Goal: Transaction & Acquisition: Download file/media

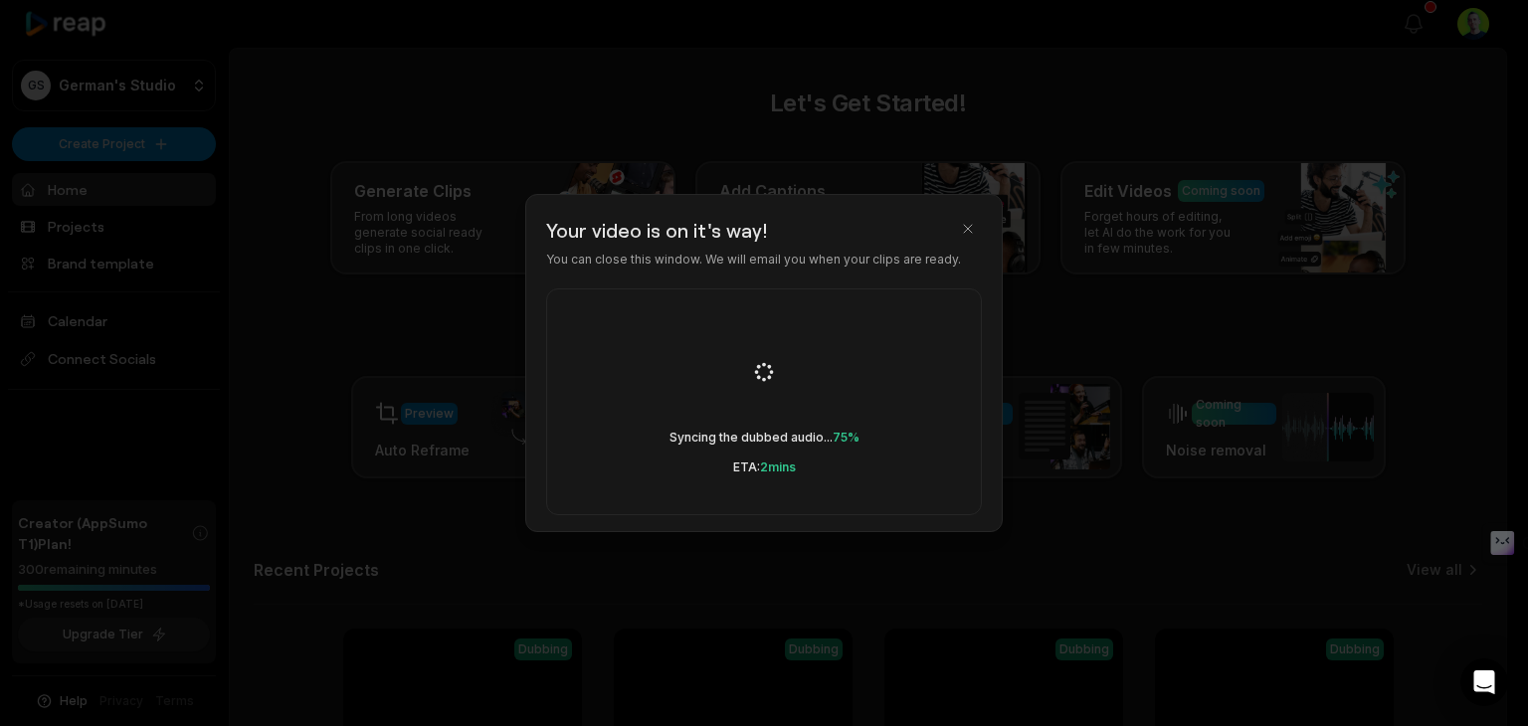
click at [975, 73] on body "GS German's Studio Create Project Home Projects Brand template Calendar Connect…" at bounding box center [756, 363] width 1513 height 726
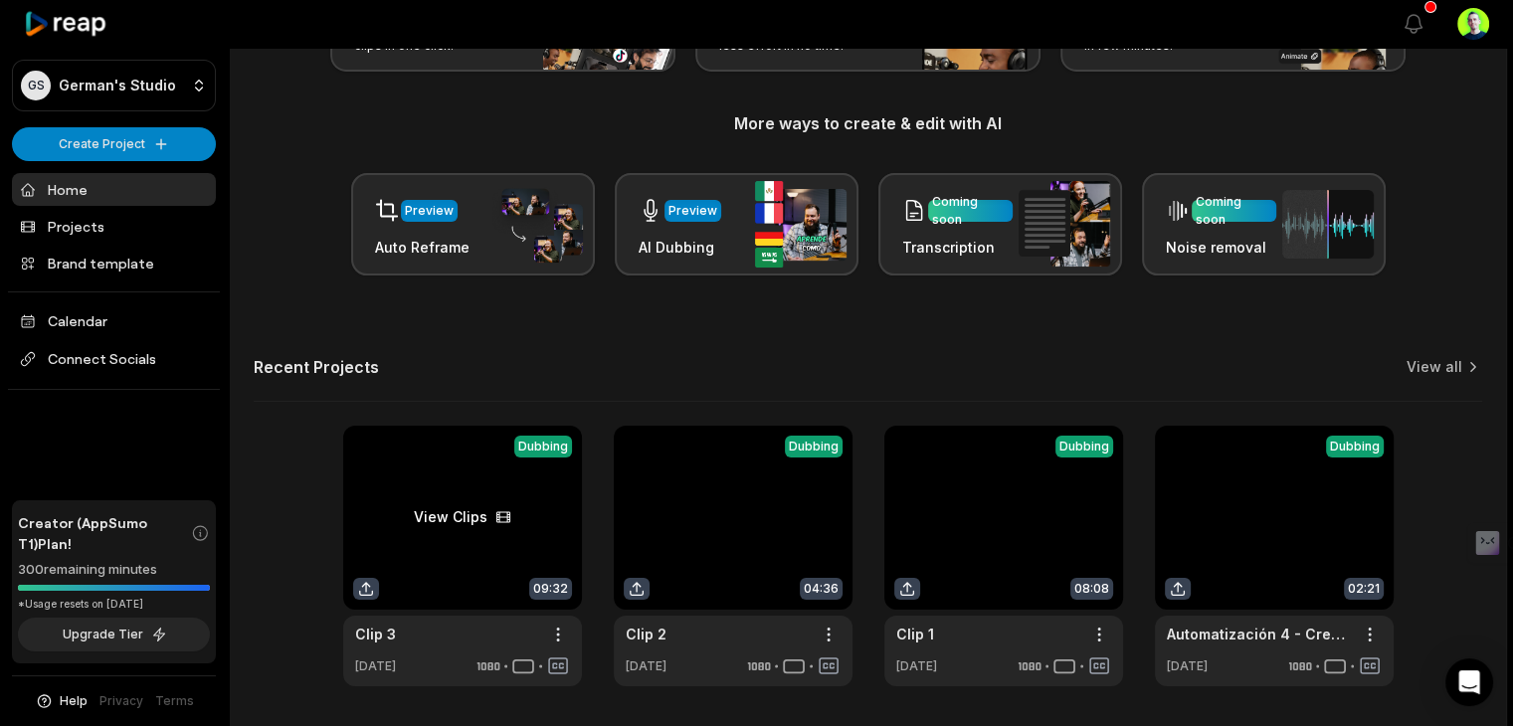
scroll to position [267, 0]
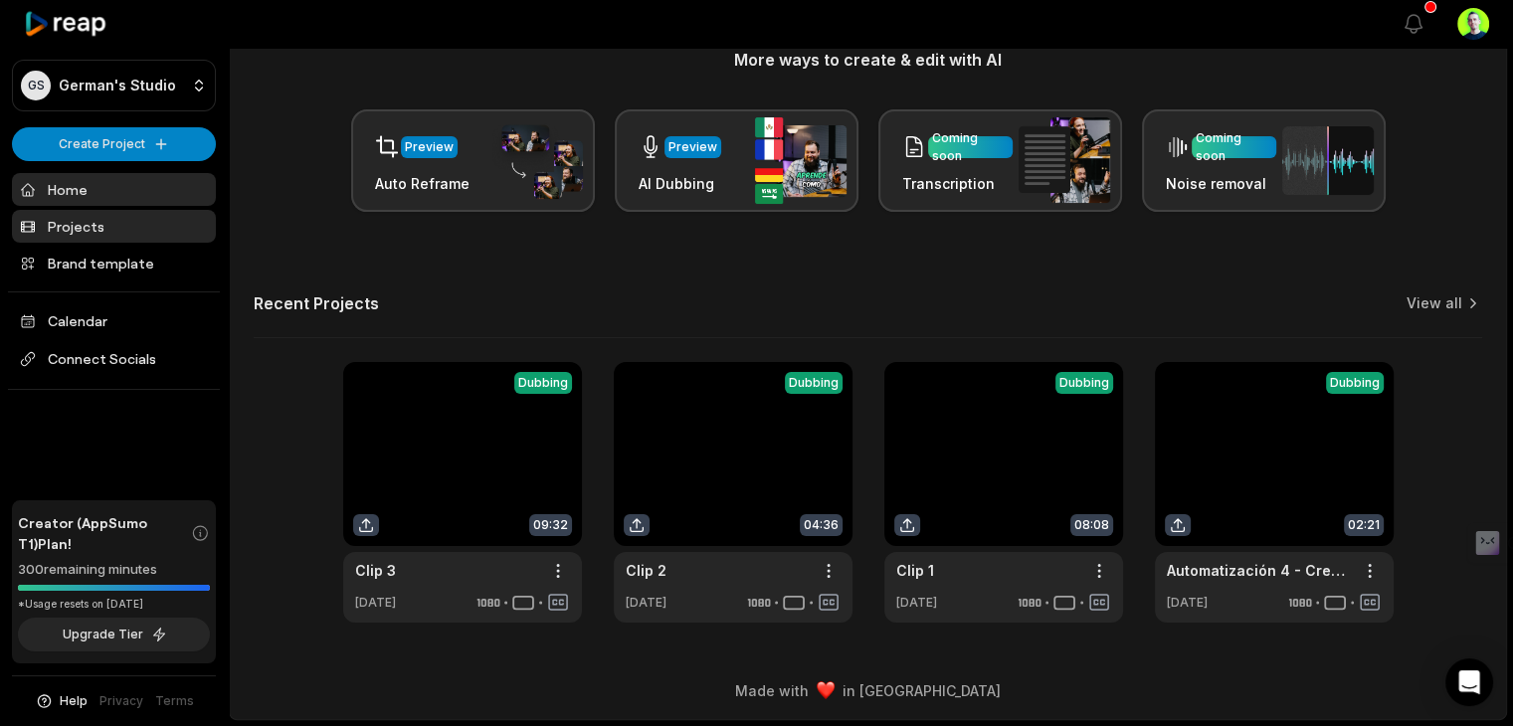
click at [88, 232] on link "Projects" at bounding box center [114, 226] width 204 height 33
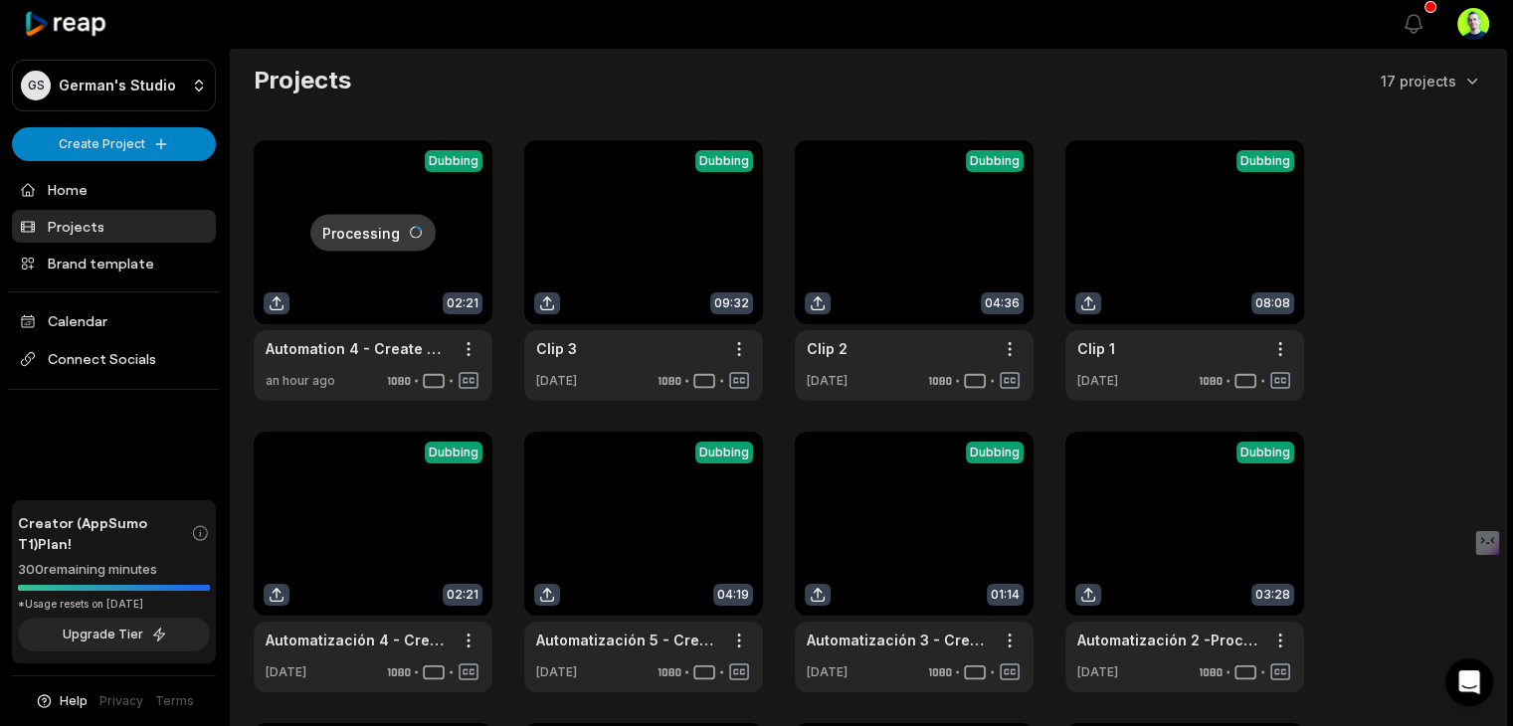
click at [354, 269] on link at bounding box center [373, 270] width 239 height 261
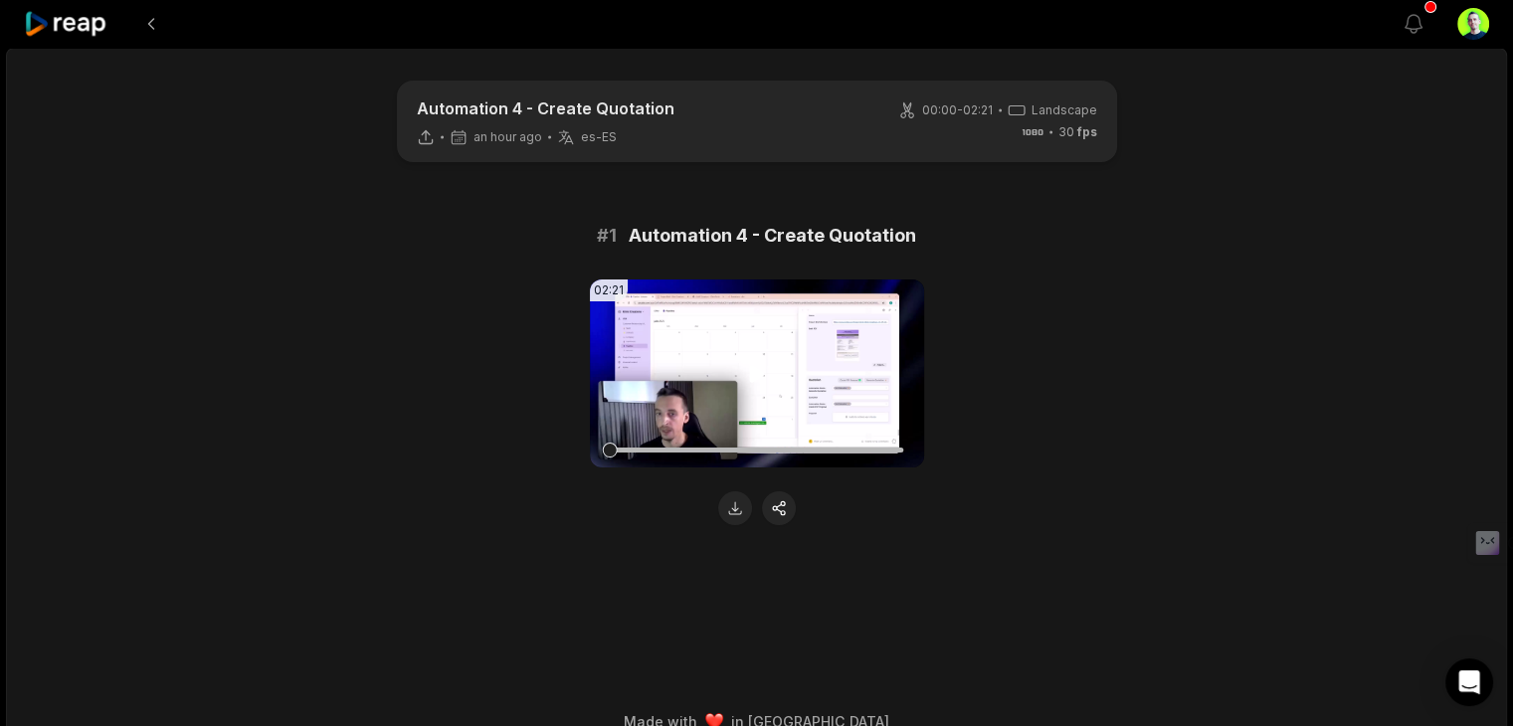
click at [752, 389] on video "Your browser does not support mp4 format." at bounding box center [757, 374] width 334 height 188
click at [738, 507] on button at bounding box center [735, 508] width 34 height 34
